Goal: Task Accomplishment & Management: Manage account settings

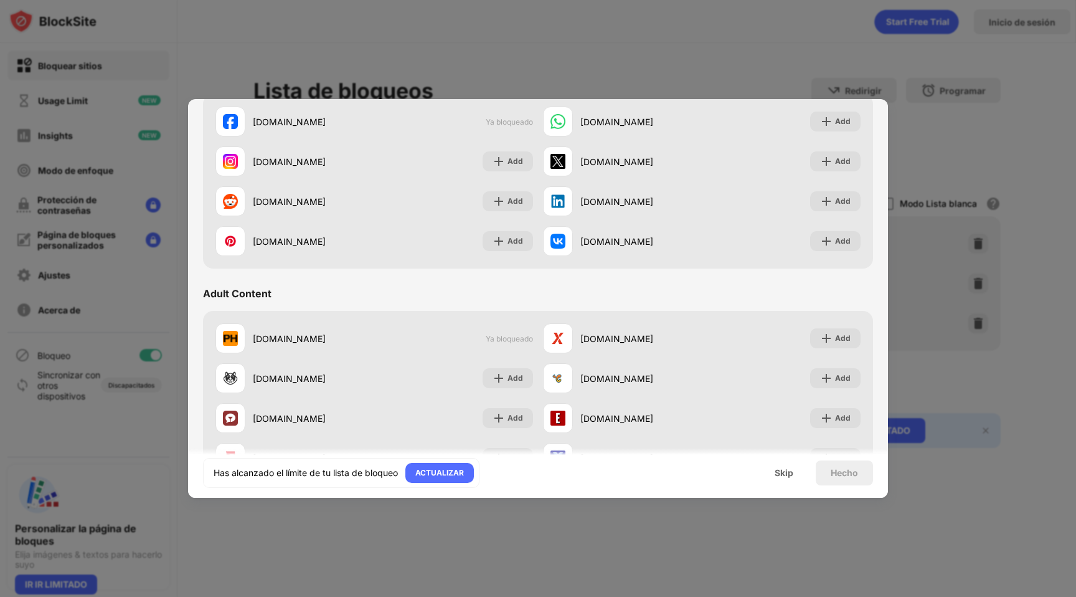
scroll to position [406, 0]
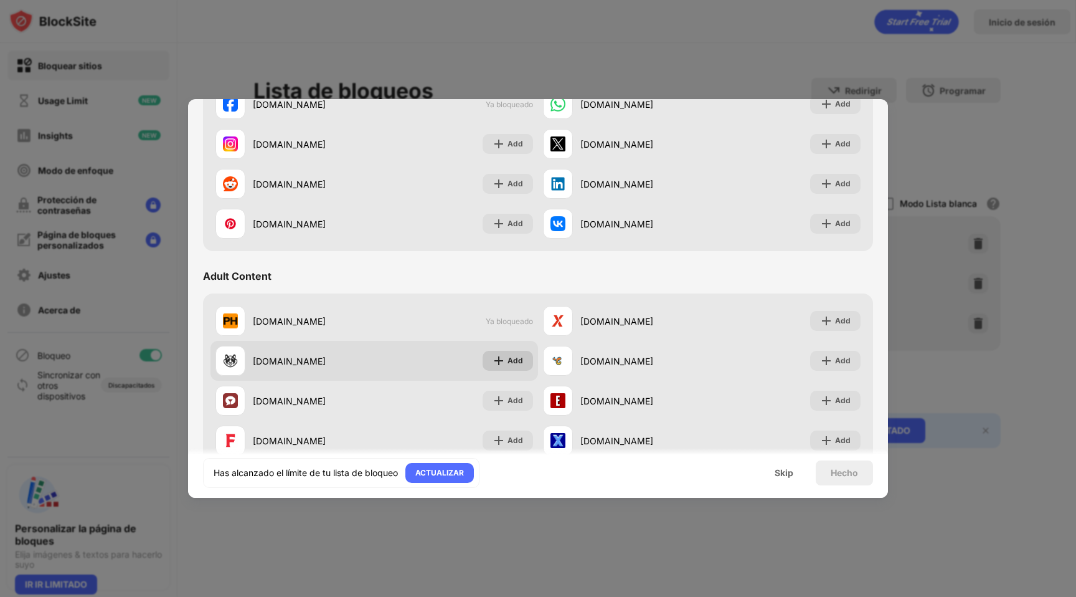
click at [508, 360] on div "Add" at bounding box center [516, 360] width 16 height 12
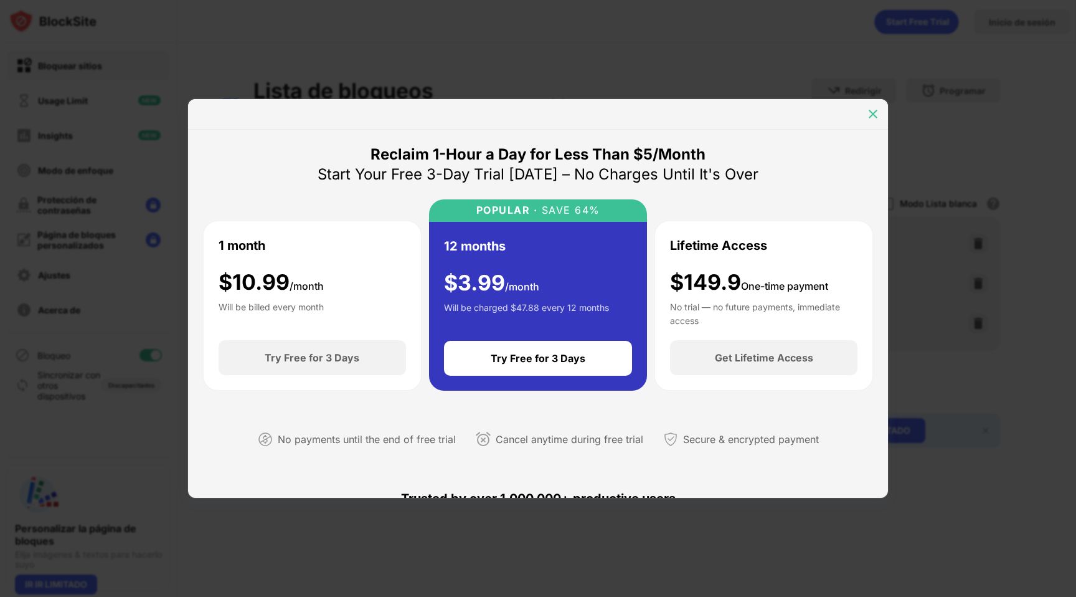
click at [875, 118] on img at bounding box center [873, 114] width 12 height 12
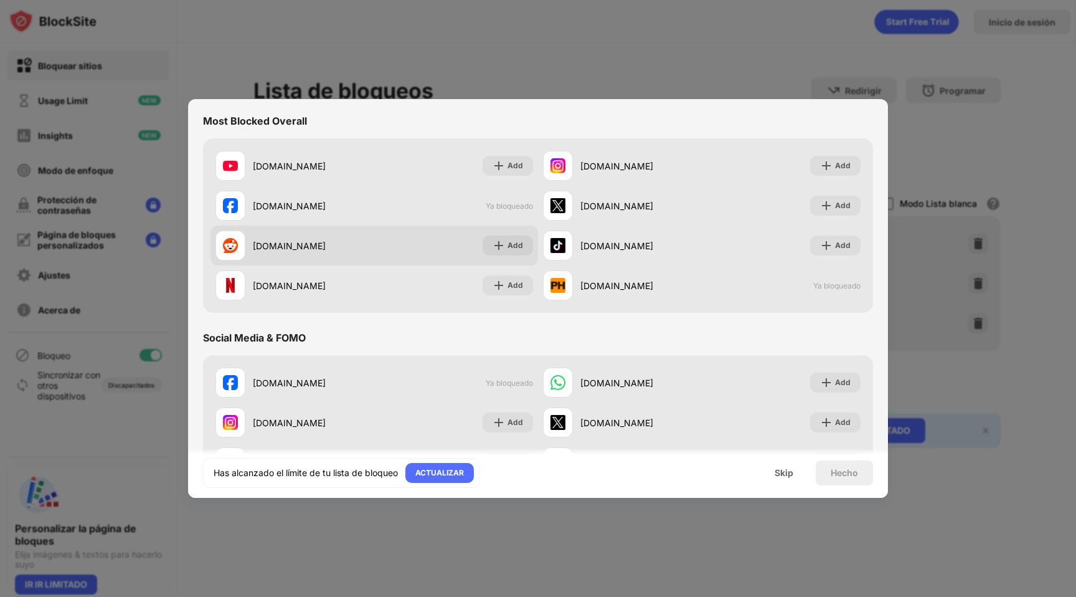
scroll to position [126, 0]
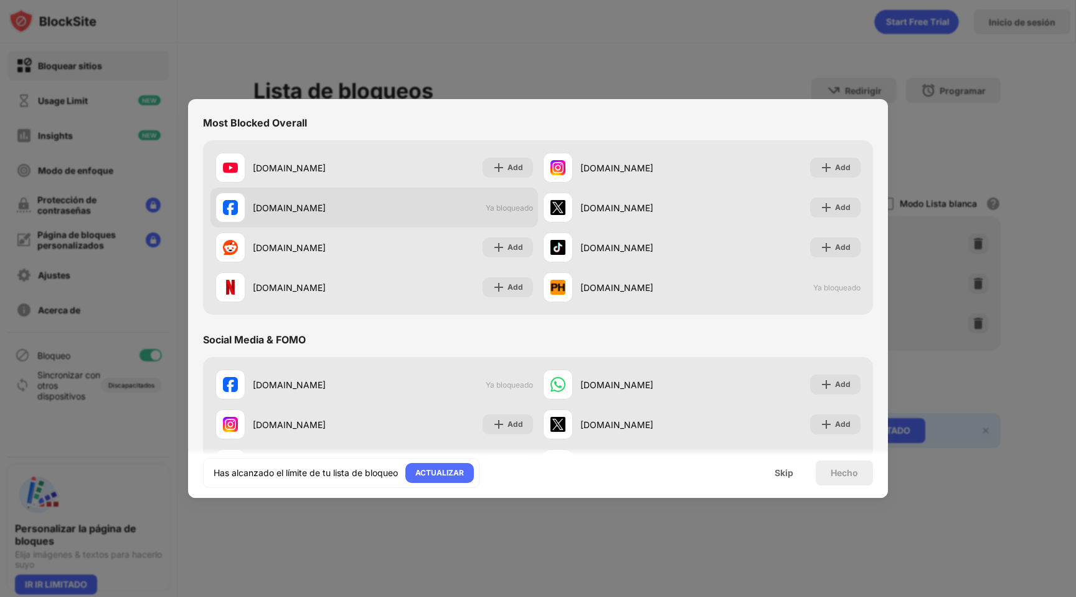
click at [488, 213] on div "[DOMAIN_NAME] Ya bloqueado" at bounding box center [374, 207] width 328 height 40
click at [450, 207] on div "[DOMAIN_NAME] Ya bloqueado" at bounding box center [374, 207] width 328 height 40
click at [489, 204] on span "Ya bloqueado" at bounding box center [509, 207] width 47 height 9
click at [496, 206] on span "Ya bloqueado" at bounding box center [509, 207] width 47 height 9
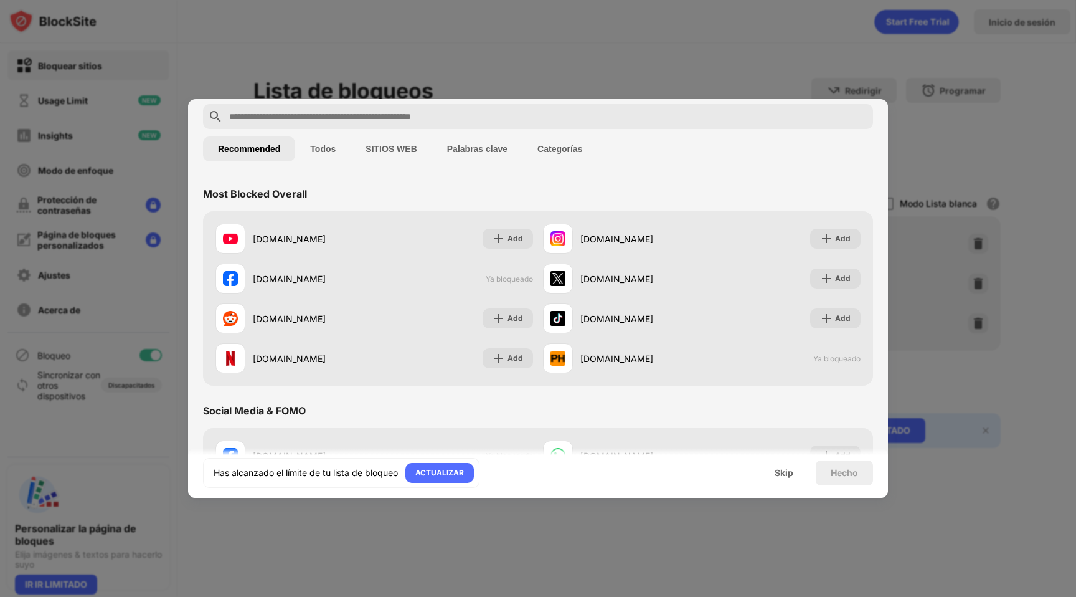
scroll to position [0, 0]
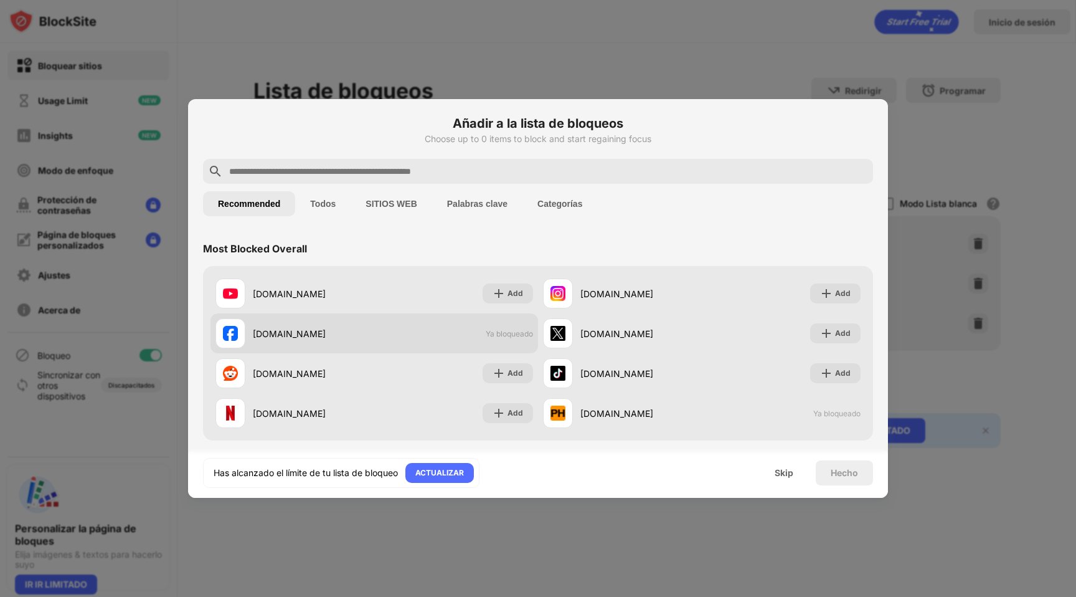
click at [268, 327] on div "[DOMAIN_NAME]" at bounding box center [313, 333] width 121 height 13
click at [280, 338] on div "[DOMAIN_NAME]" at bounding box center [313, 333] width 121 height 13
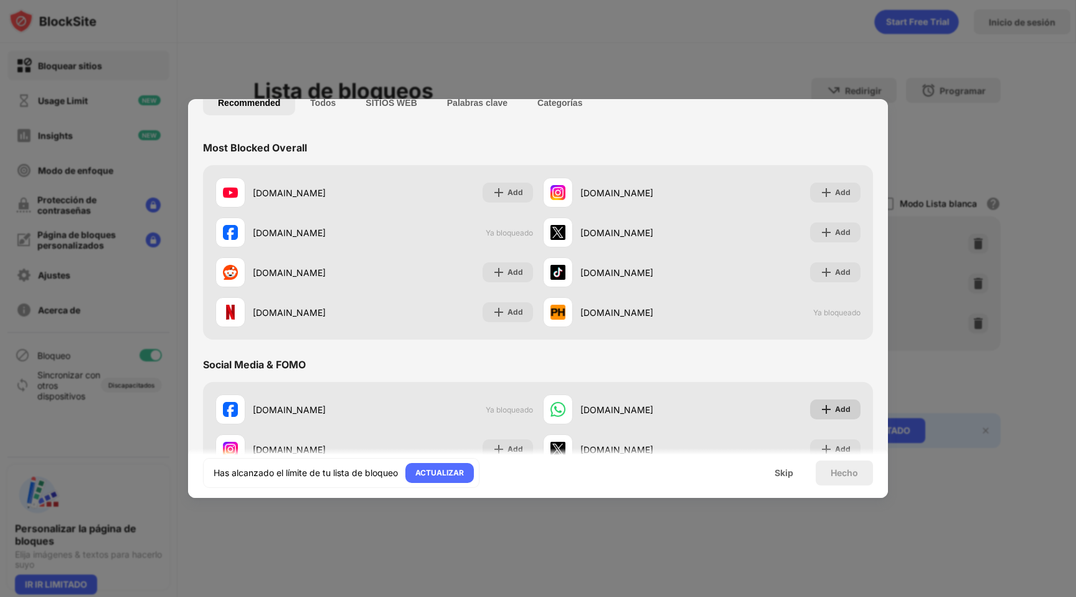
scroll to position [118, 0]
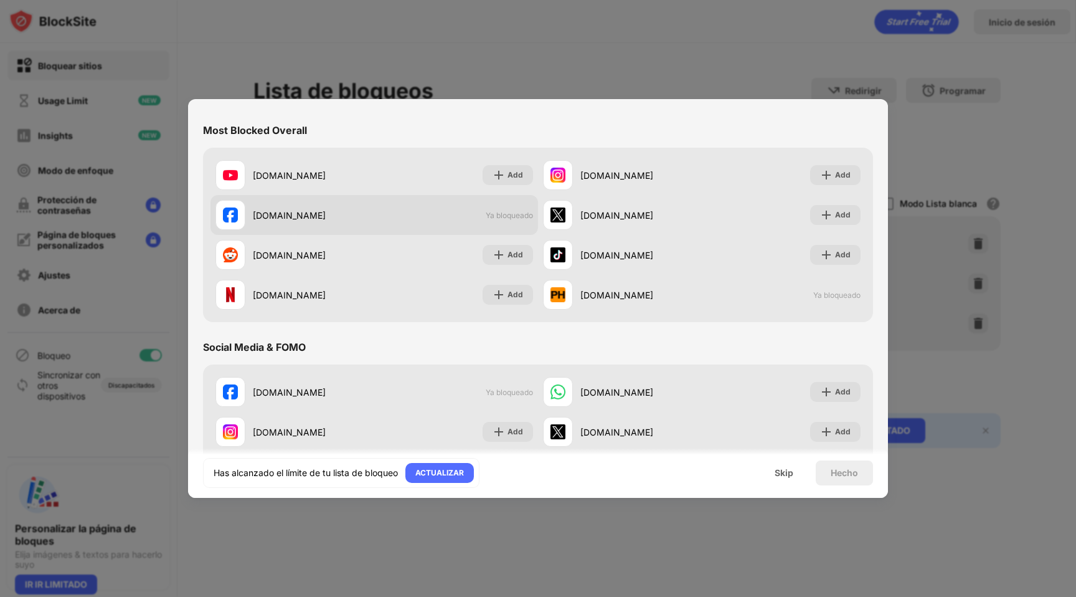
click at [492, 226] on div "[DOMAIN_NAME] Ya bloqueado" at bounding box center [374, 215] width 328 height 40
click at [517, 220] on div "[DOMAIN_NAME] Ya bloqueado" at bounding box center [374, 215] width 328 height 40
click at [306, 222] on div "[DOMAIN_NAME]" at bounding box center [294, 215] width 159 height 30
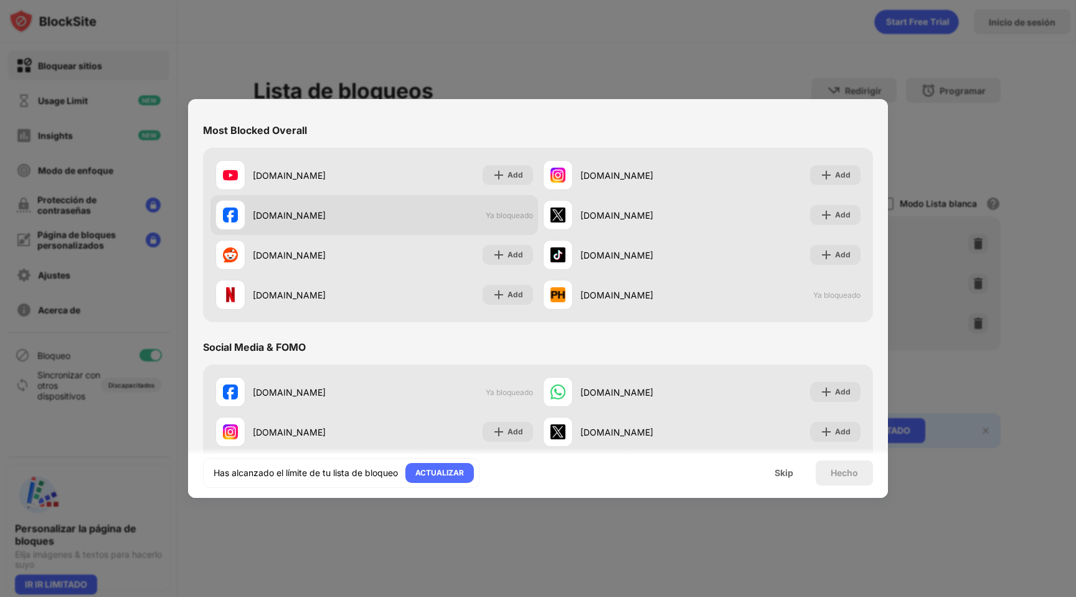
click at [293, 217] on div "[DOMAIN_NAME]" at bounding box center [313, 215] width 121 height 13
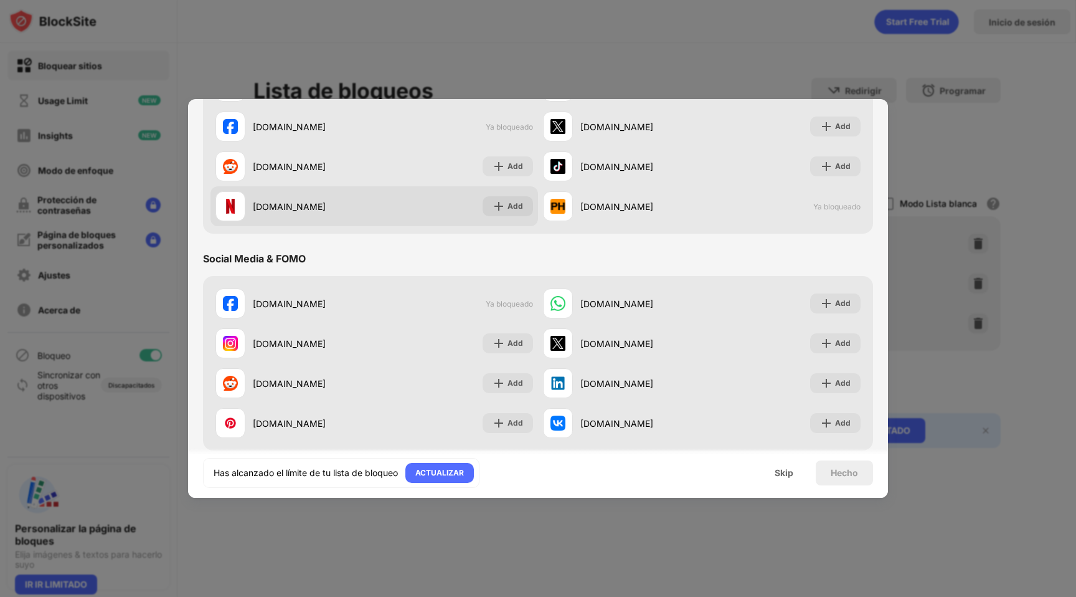
scroll to position [212, 0]
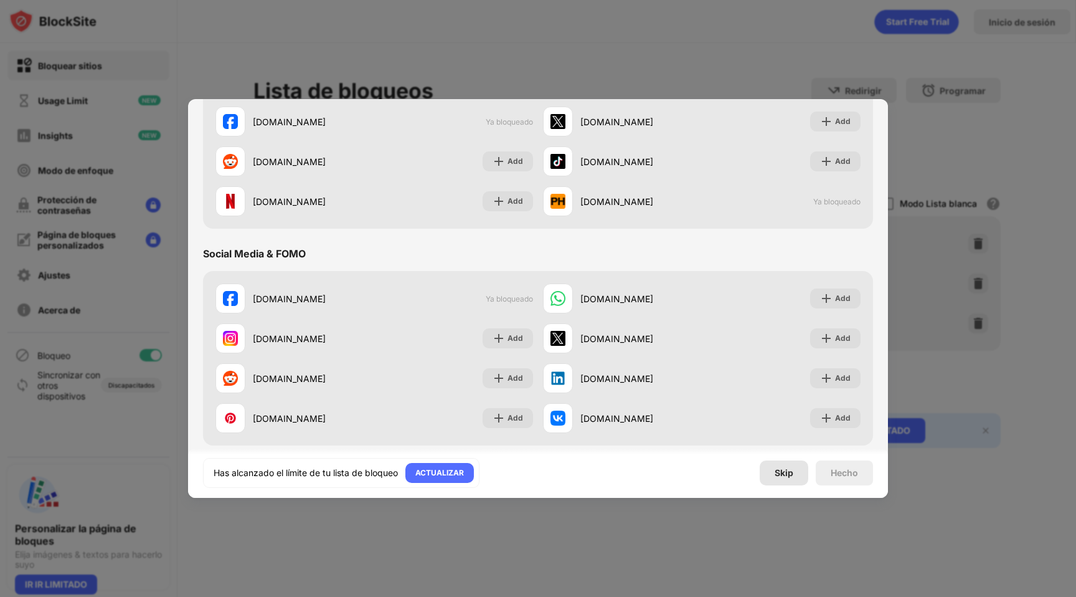
click at [772, 471] on div "Skip" at bounding box center [784, 472] width 49 height 25
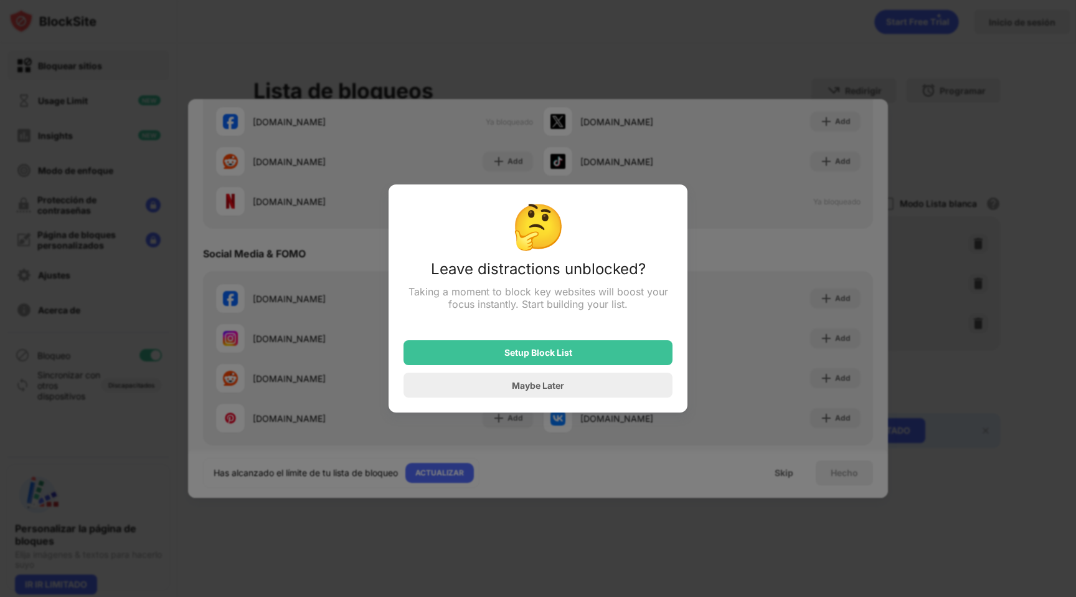
click at [587, 296] on div "Taking a moment to block key websites will boost your focus instantly. Start bu…" at bounding box center [538, 297] width 269 height 25
click at [575, 393] on div "Maybe Later" at bounding box center [538, 384] width 269 height 25
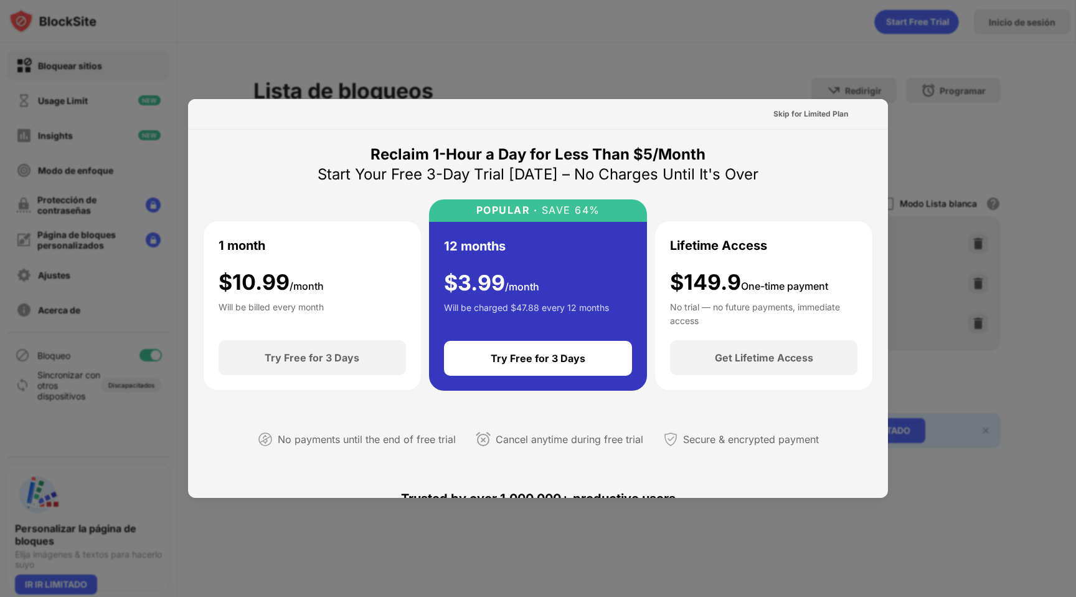
click at [406, 116] on div "Skip for Limited Plan" at bounding box center [538, 114] width 700 height 31
click at [422, 123] on div "Skip for Limited Plan" at bounding box center [538, 114] width 700 height 31
click at [380, 411] on div "No payments until the end of free trial Cancel anytime during free trial Secure…" at bounding box center [538, 436] width 670 height 63
drag, startPoint x: 357, startPoint y: 114, endPoint x: 629, endPoint y: 118, distance: 271.5
click at [623, 118] on div "Skip for Limited Plan" at bounding box center [538, 114] width 700 height 31
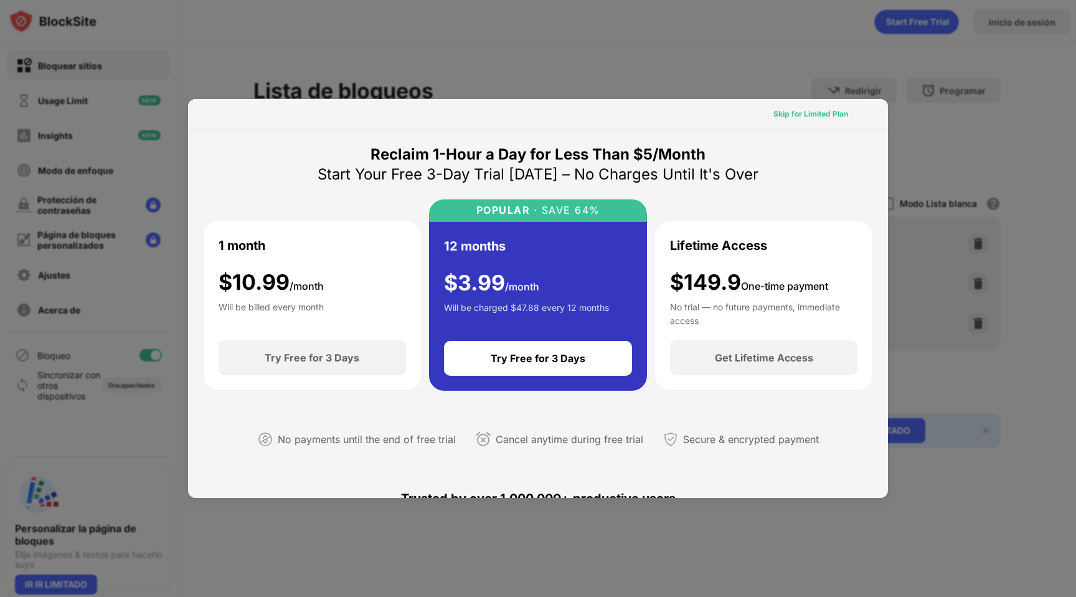
click at [784, 114] on div "Skip for Limited Plan" at bounding box center [810, 114] width 75 height 12
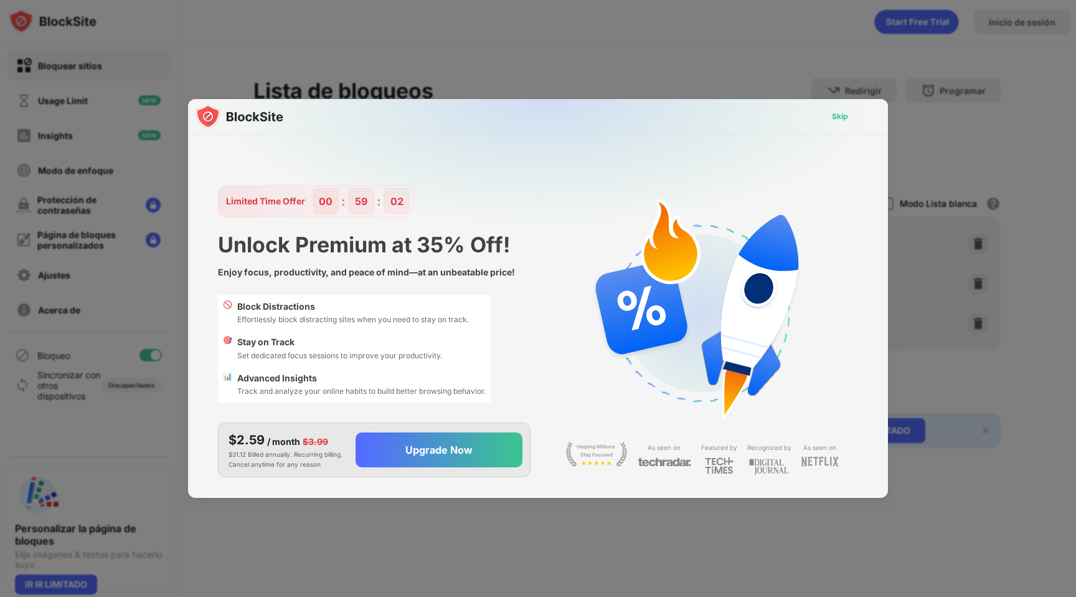
click at [834, 115] on div "Skip" at bounding box center [840, 116] width 16 height 12
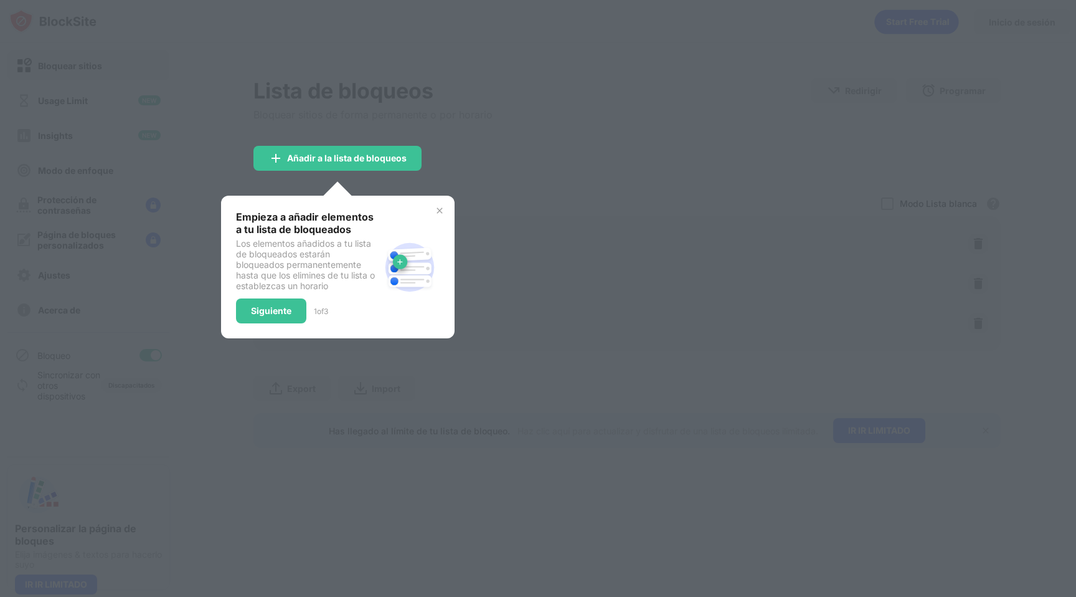
drag, startPoint x: 539, startPoint y: 191, endPoint x: 513, endPoint y: 199, distance: 26.6
click at [539, 191] on div at bounding box center [538, 298] width 1076 height 597
click at [443, 207] on img at bounding box center [440, 211] width 10 height 10
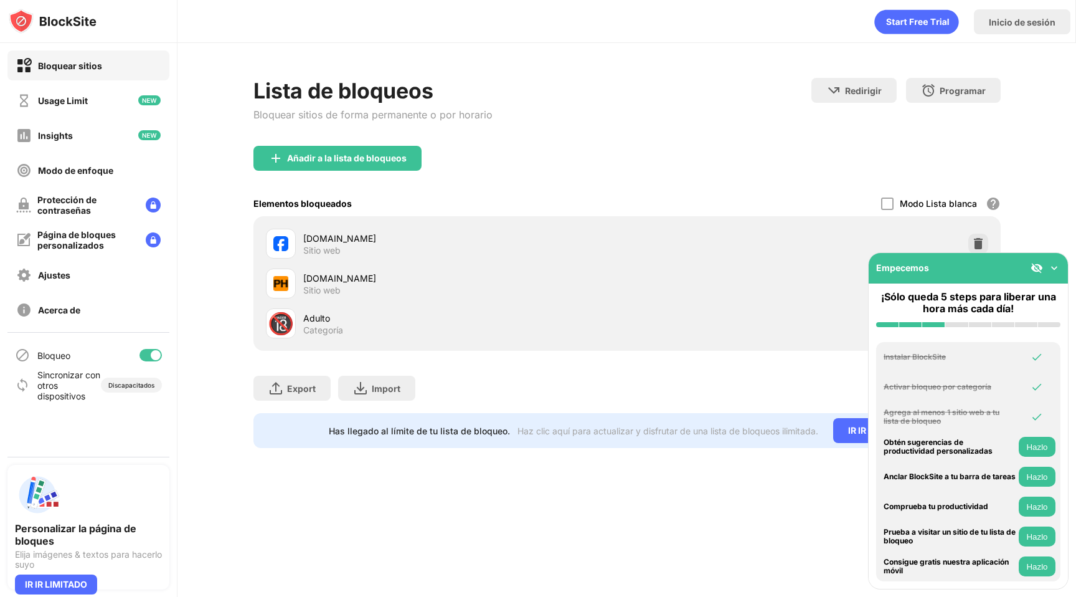
click at [1058, 267] on img at bounding box center [1054, 268] width 12 height 12
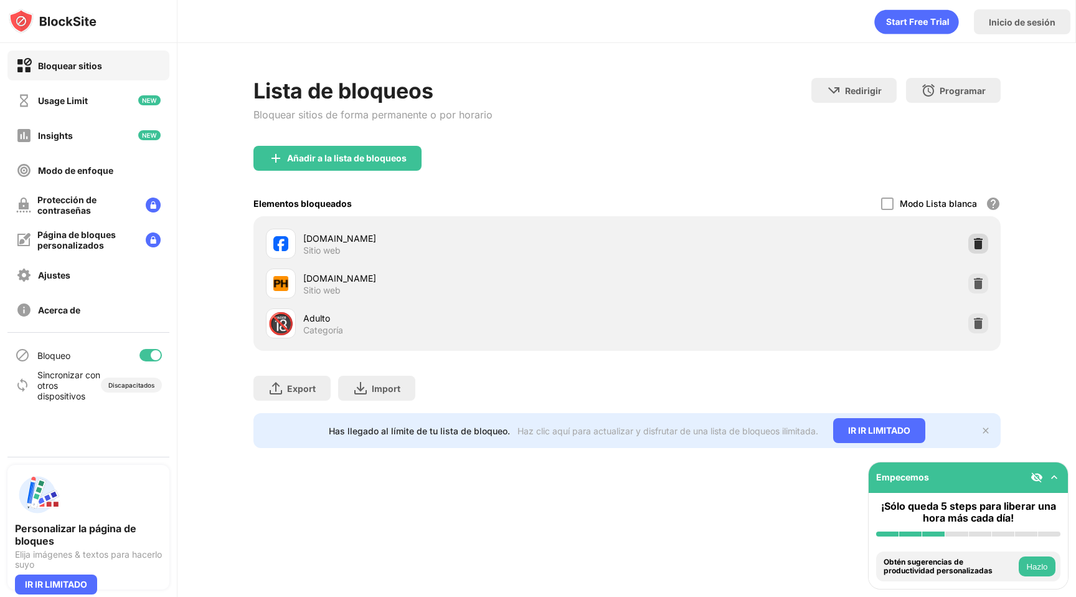
click at [976, 243] on img at bounding box center [978, 243] width 12 height 12
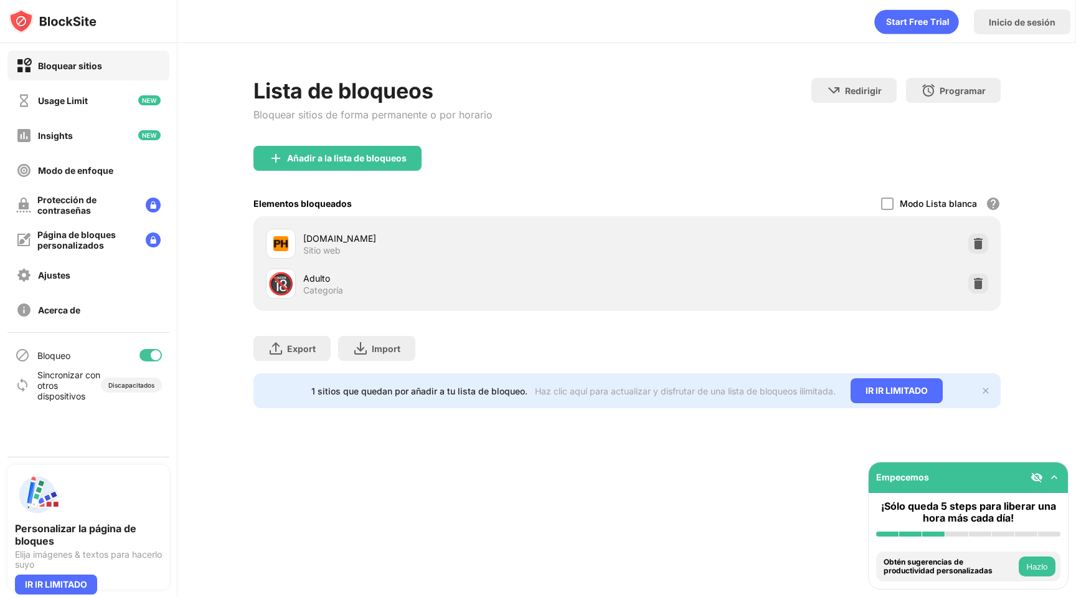
drag, startPoint x: 662, startPoint y: 158, endPoint x: 677, endPoint y: 152, distance: 16.0
click at [662, 158] on div "Añadir a la lista de bloqueos" at bounding box center [626, 168] width 747 height 45
click at [828, 144] on div "Lista de bloqueos Bloquear sitios de forma permanente o por horario Redirigir H…" at bounding box center [626, 112] width 747 height 68
click at [735, 162] on div "Añadir a la lista de bloqueos" at bounding box center [626, 168] width 747 height 45
click at [361, 163] on div "Añadir a la lista de bloqueos" at bounding box center [337, 158] width 168 height 25
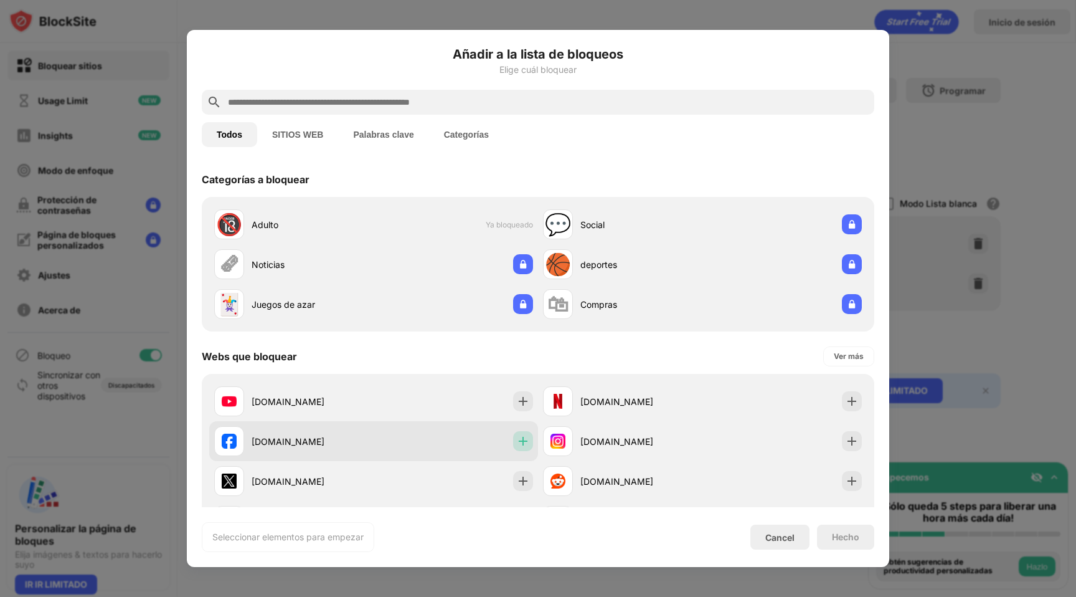
click at [522, 443] on img at bounding box center [523, 441] width 12 height 12
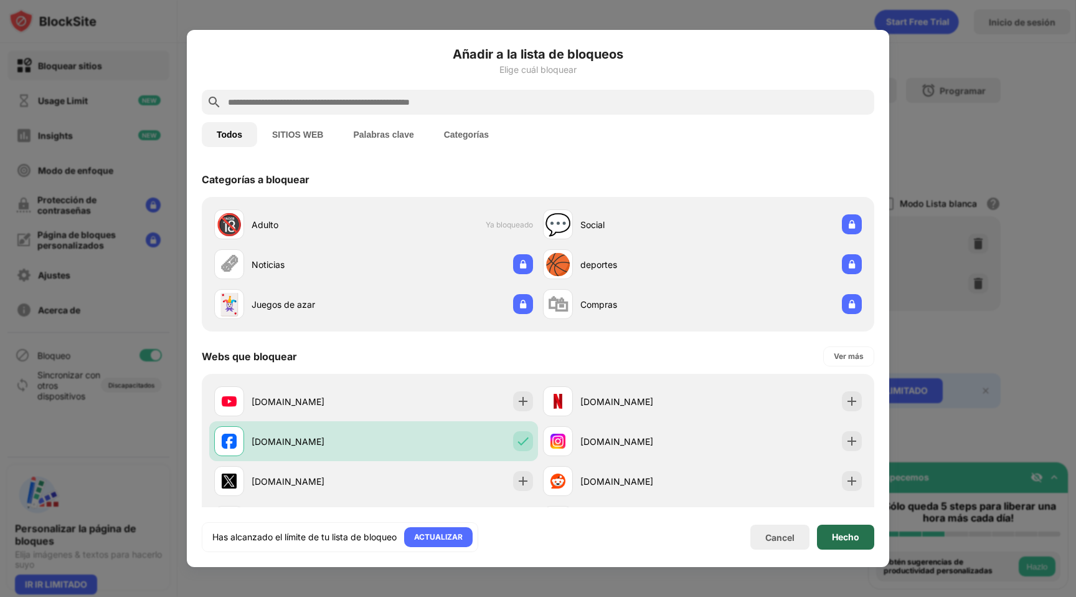
click at [835, 536] on div "Hecho" at bounding box center [845, 537] width 27 height 10
